Goal: Task Accomplishment & Management: Use online tool/utility

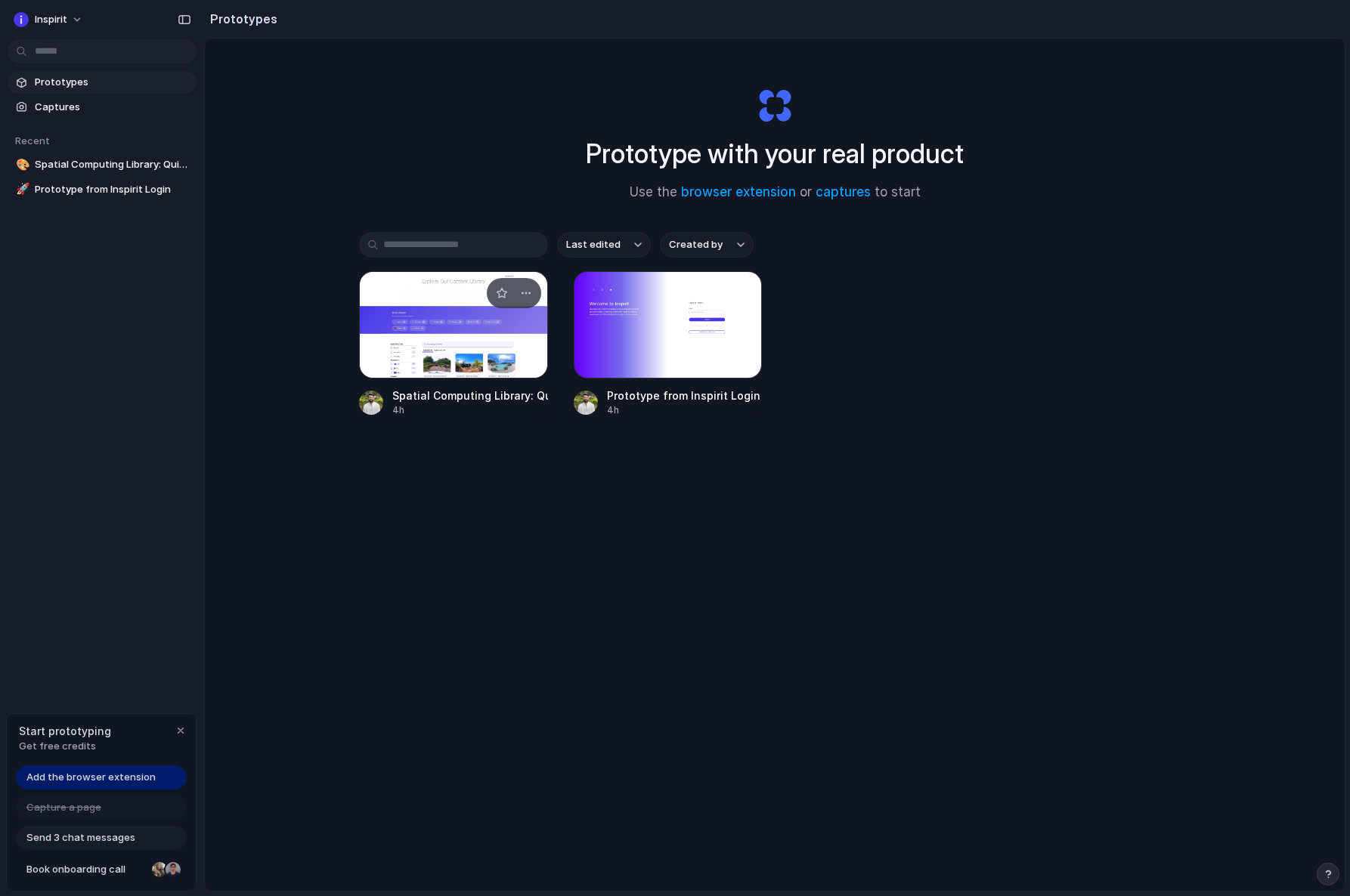
click at [452, 356] on div at bounding box center [453, 324] width 189 height 107
